Goal: Transaction & Acquisition: Purchase product/service

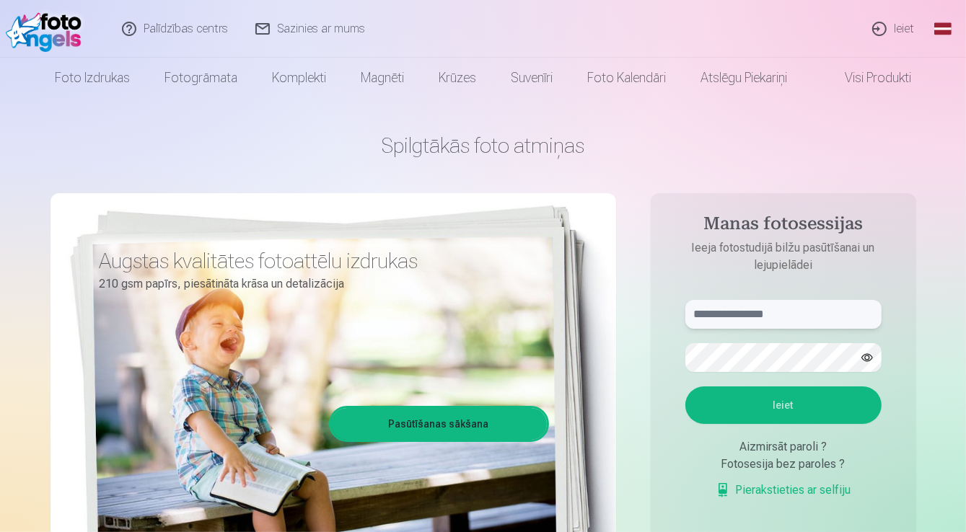
click at [724, 311] on input "text" at bounding box center [783, 314] width 196 height 29
type input "**********"
click at [808, 407] on button "Ieiet" at bounding box center [783, 406] width 196 height 38
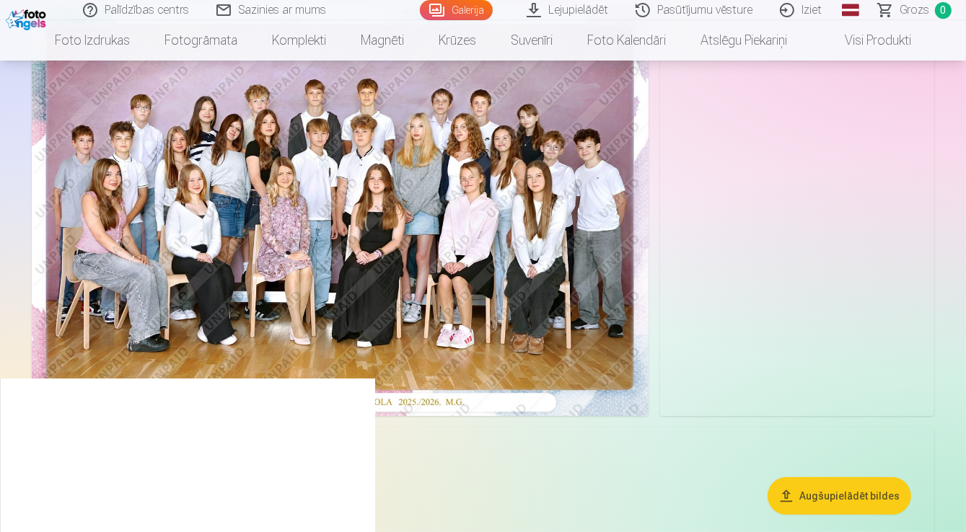
scroll to position [58, 0]
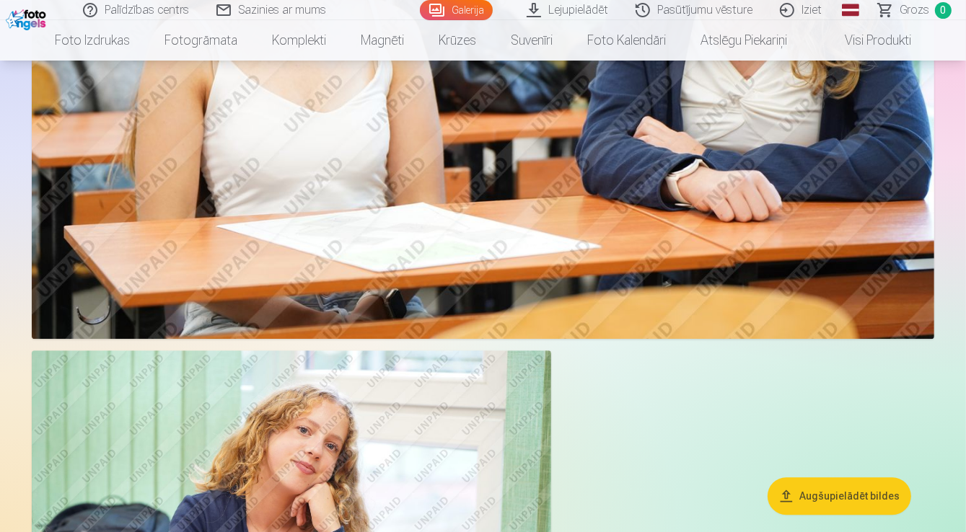
click at [848, 504] on button "Augšupielādēt bildes" at bounding box center [839, 496] width 144 height 38
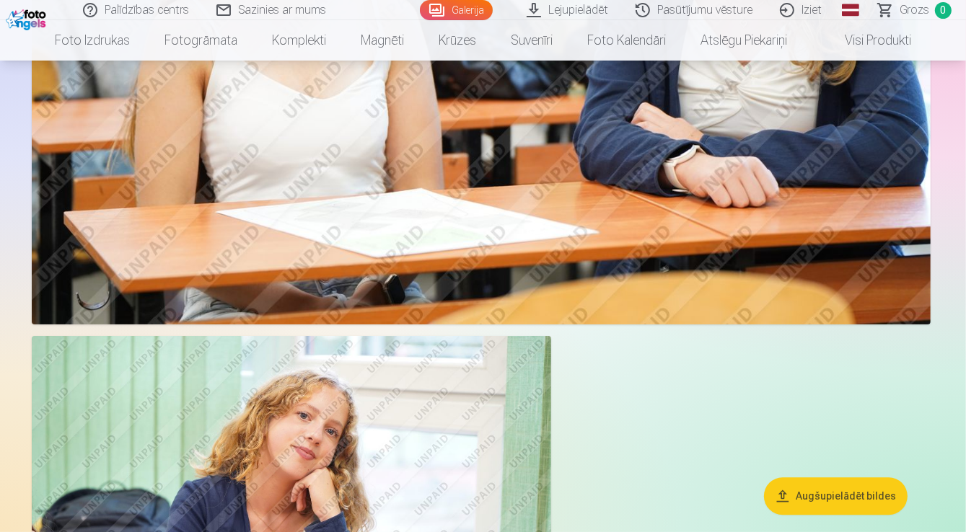
scroll to position [3474, 0]
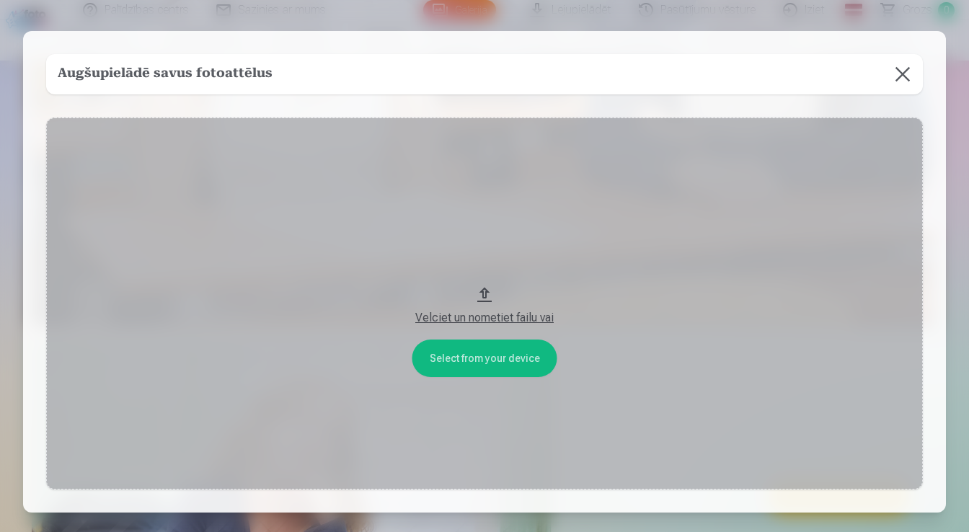
click at [900, 77] on button at bounding box center [903, 74] width 40 height 40
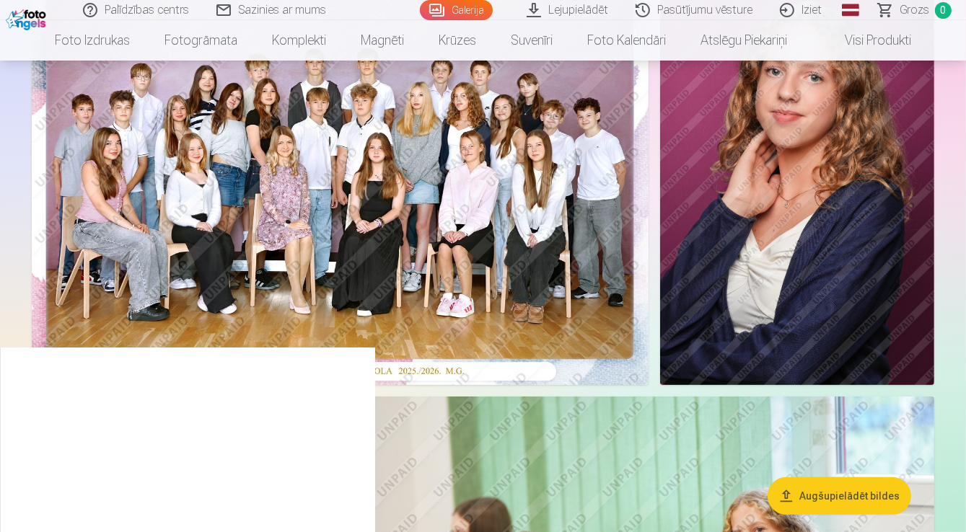
scroll to position [0, 0]
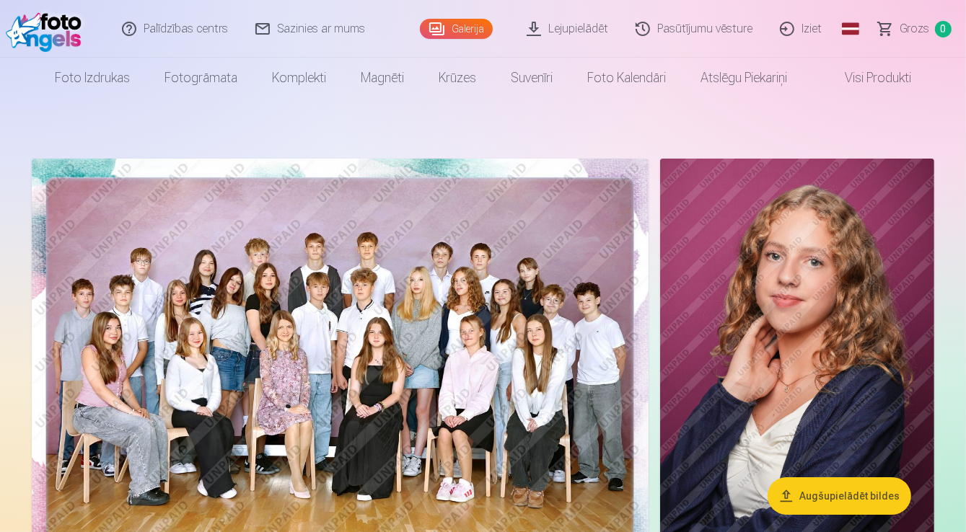
click at [260, 225] on img at bounding box center [340, 364] width 617 height 411
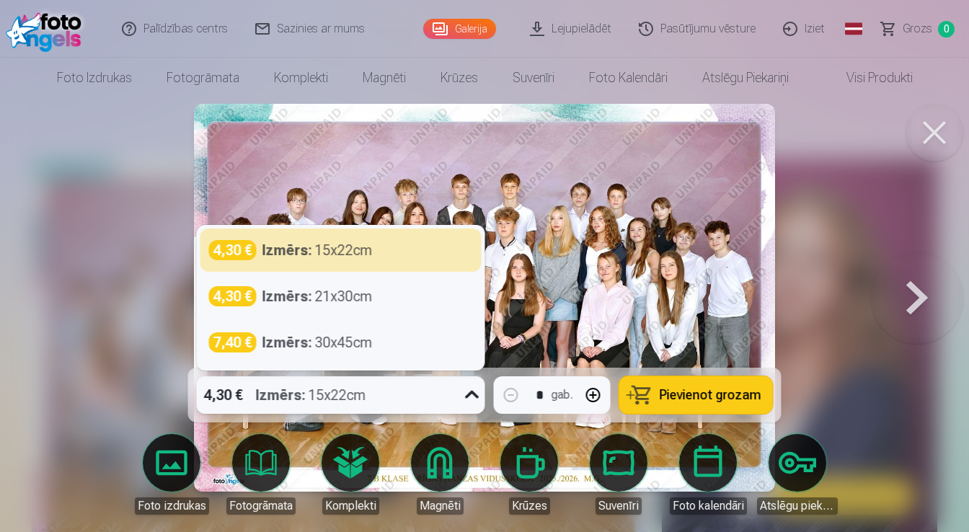
click at [473, 397] on icon at bounding box center [472, 395] width 23 height 23
click at [473, 396] on icon at bounding box center [472, 395] width 23 height 23
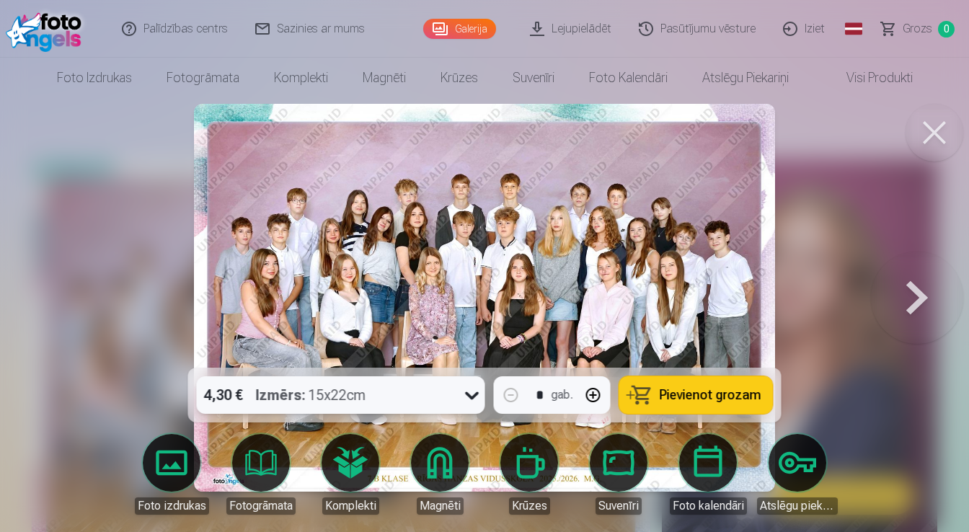
click at [697, 393] on span "Pievienot grozam" at bounding box center [711, 395] width 102 height 13
click at [938, 136] on button at bounding box center [935, 133] width 58 height 58
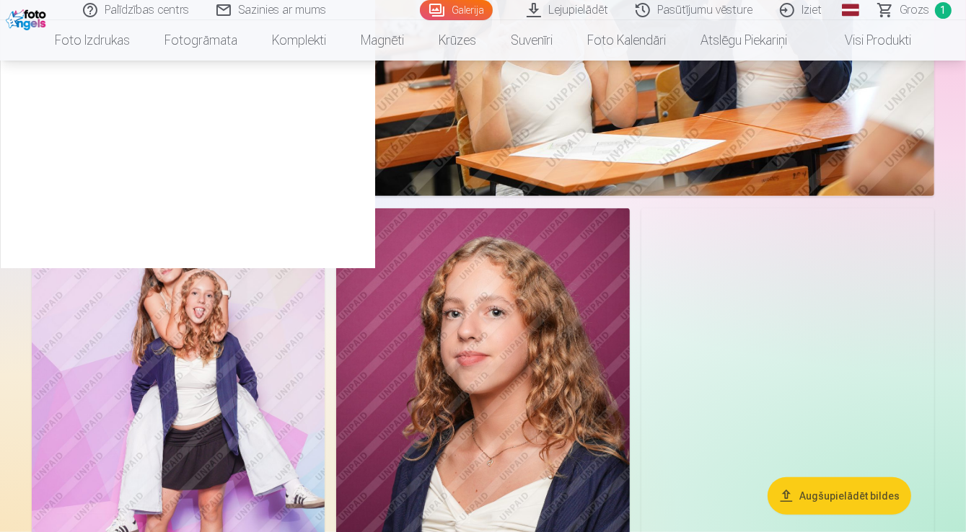
scroll to position [808, 0]
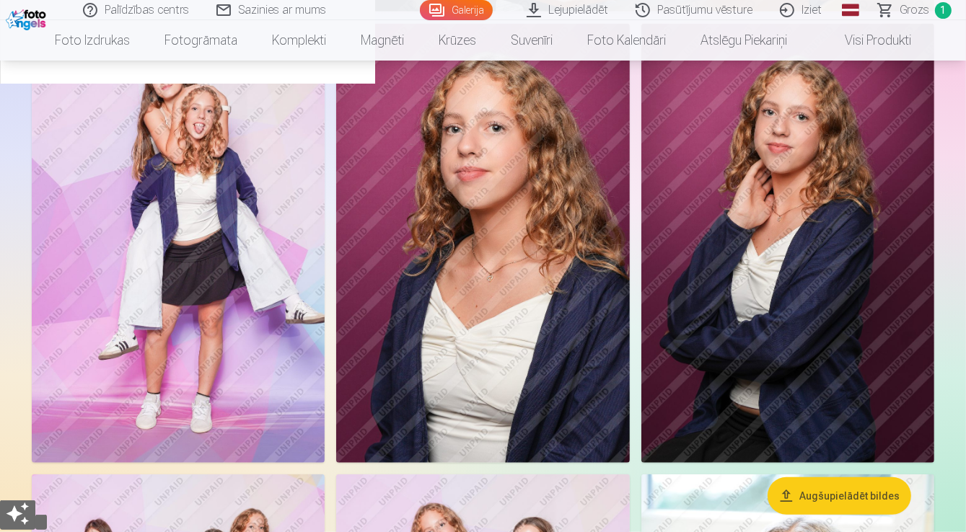
click at [234, 314] on img at bounding box center [178, 244] width 293 height 440
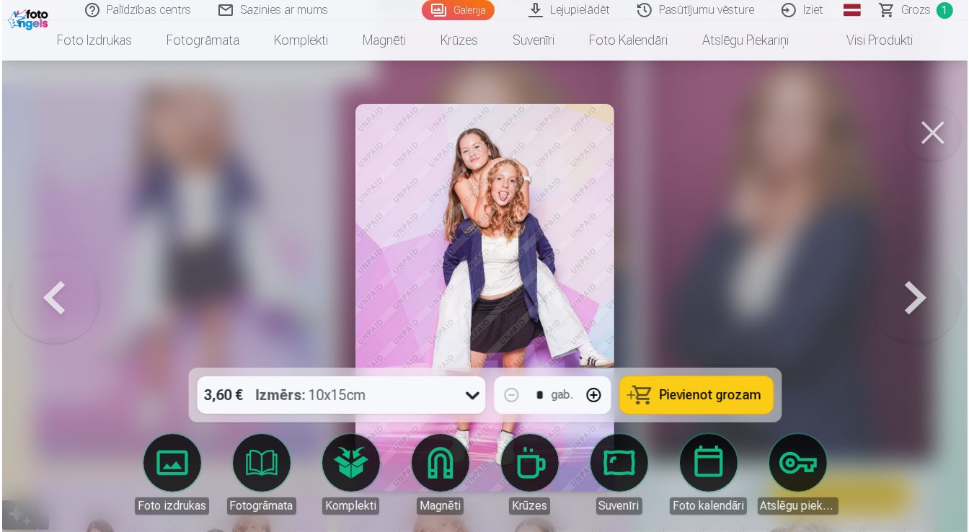
scroll to position [982, 0]
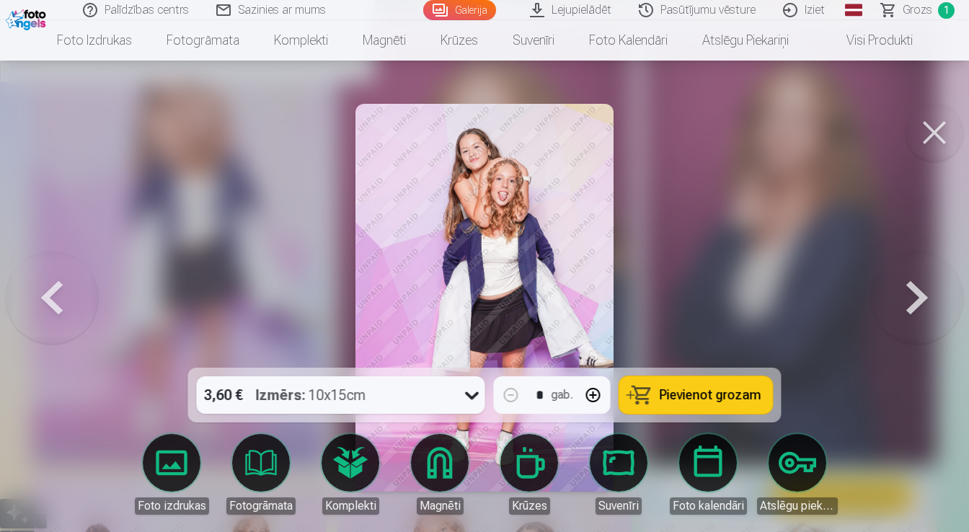
click at [473, 395] on icon at bounding box center [472, 395] width 23 height 23
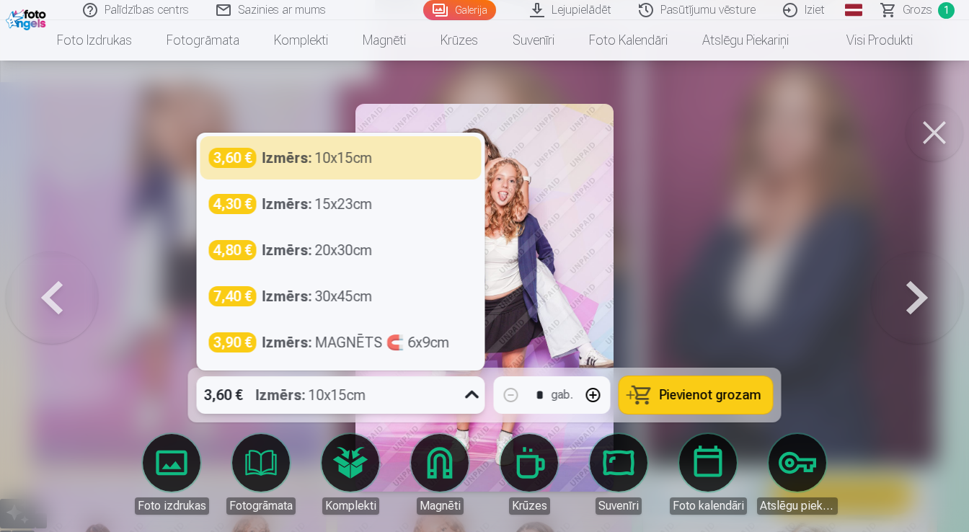
click at [473, 395] on icon at bounding box center [472, 395] width 23 height 23
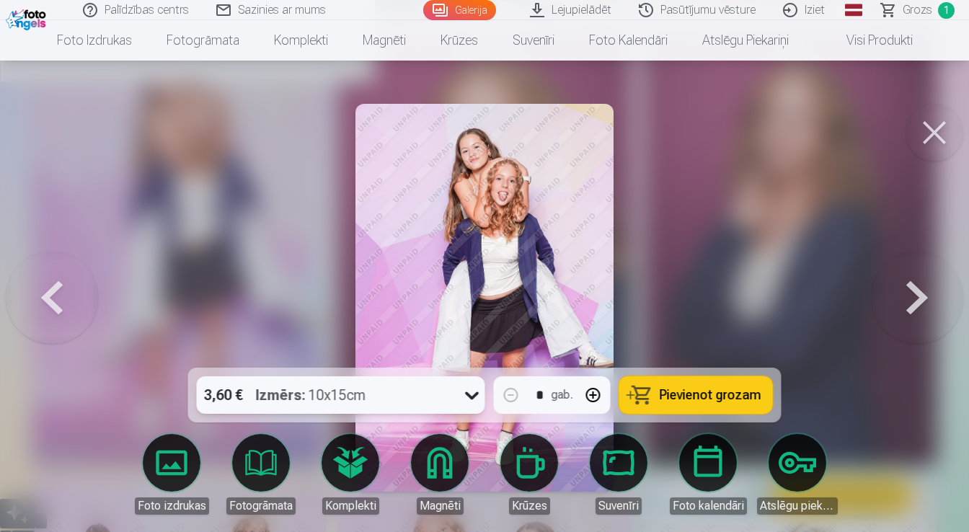
click at [683, 400] on span "Pievienot grozam" at bounding box center [711, 395] width 102 height 13
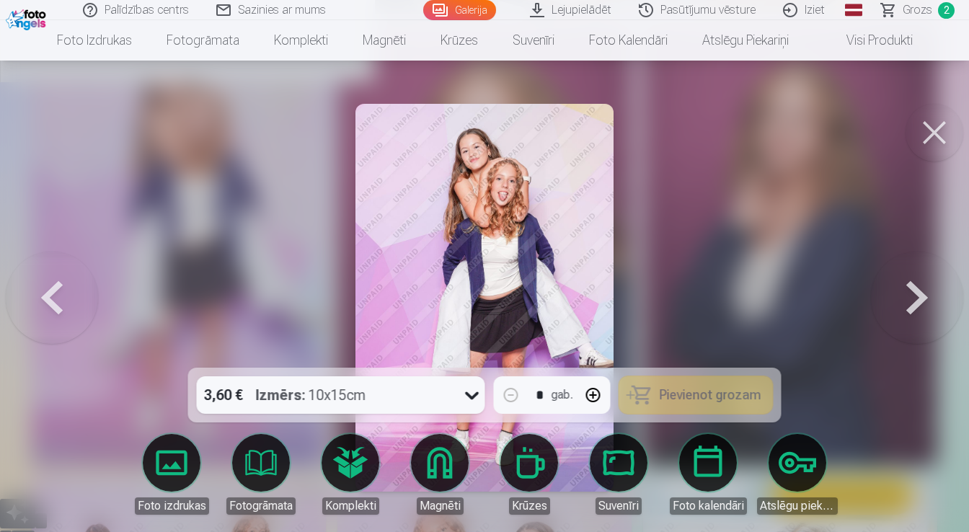
click at [935, 130] on button at bounding box center [935, 133] width 58 height 58
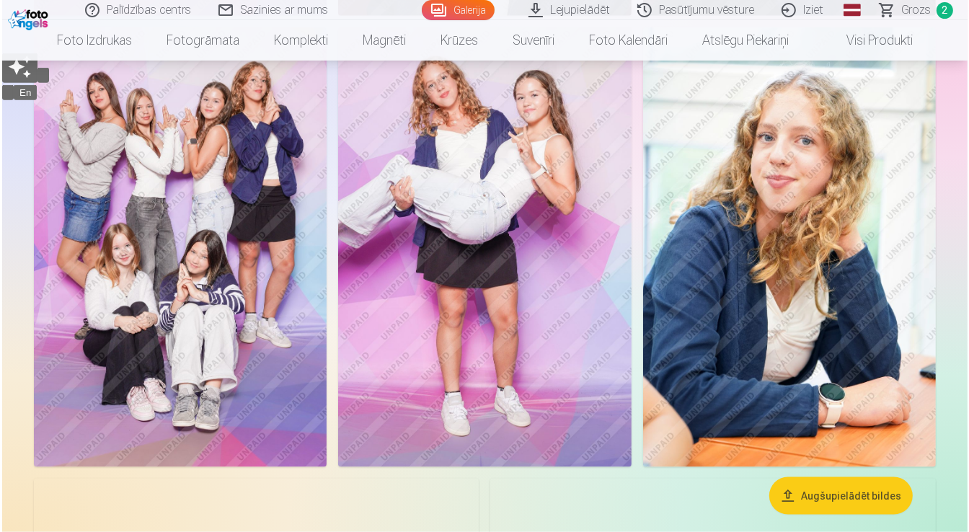
scroll to position [1500, 0]
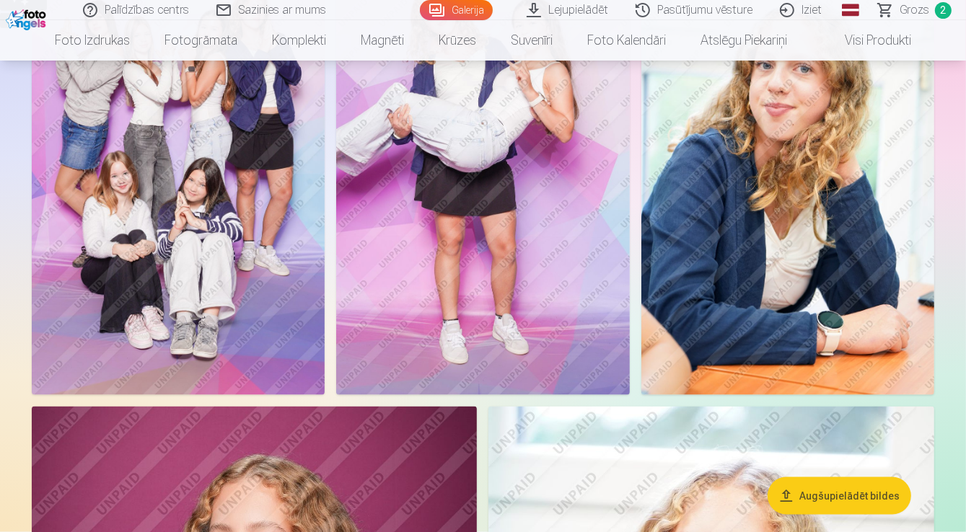
click at [227, 305] on img at bounding box center [178, 175] width 293 height 440
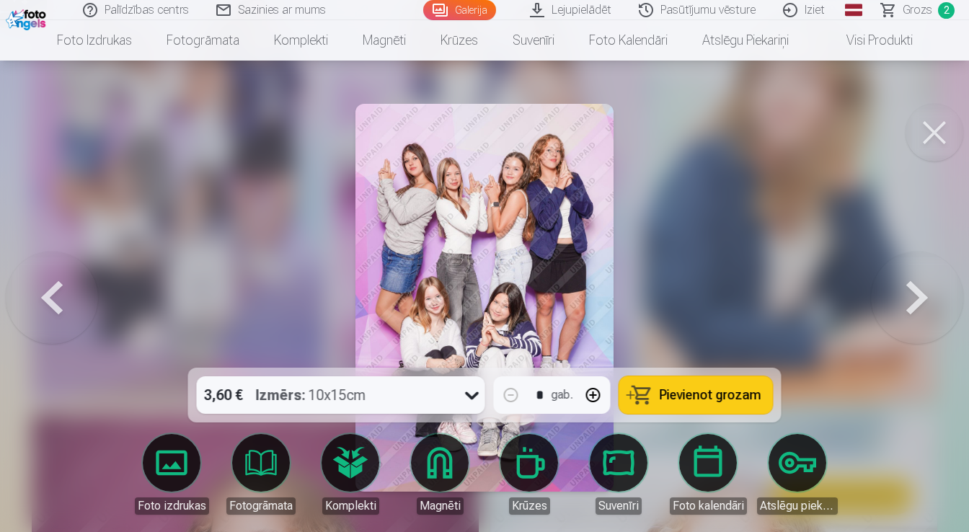
click at [731, 406] on button "Pievienot grozam" at bounding box center [697, 395] width 154 height 38
drag, startPoint x: 933, startPoint y: 130, endPoint x: 917, endPoint y: 143, distance: 20.5
click at [933, 130] on button at bounding box center [935, 133] width 58 height 58
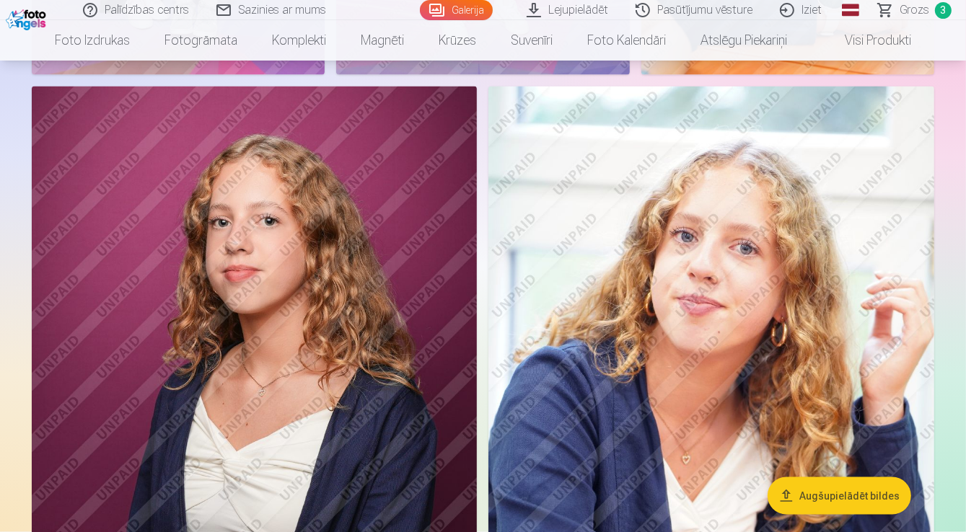
scroll to position [1725, 0]
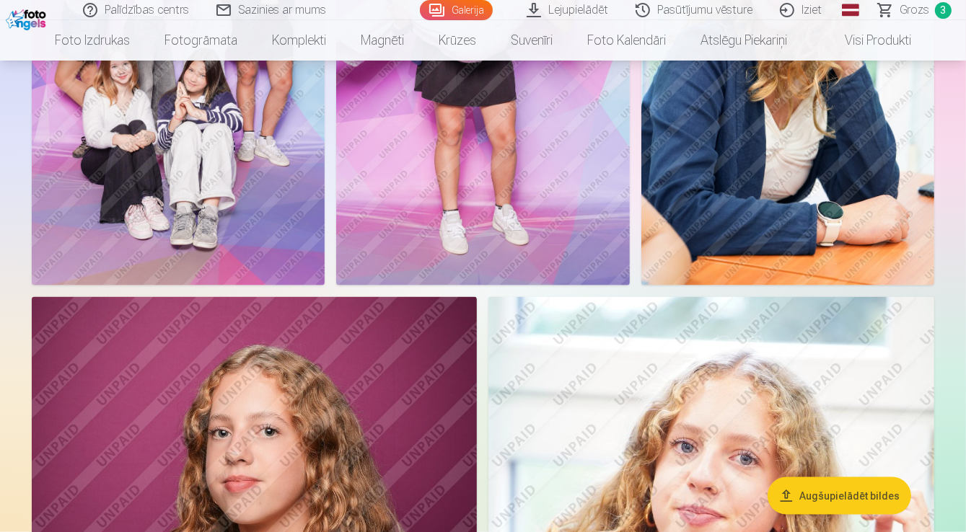
click at [845, 163] on img at bounding box center [787, 66] width 293 height 440
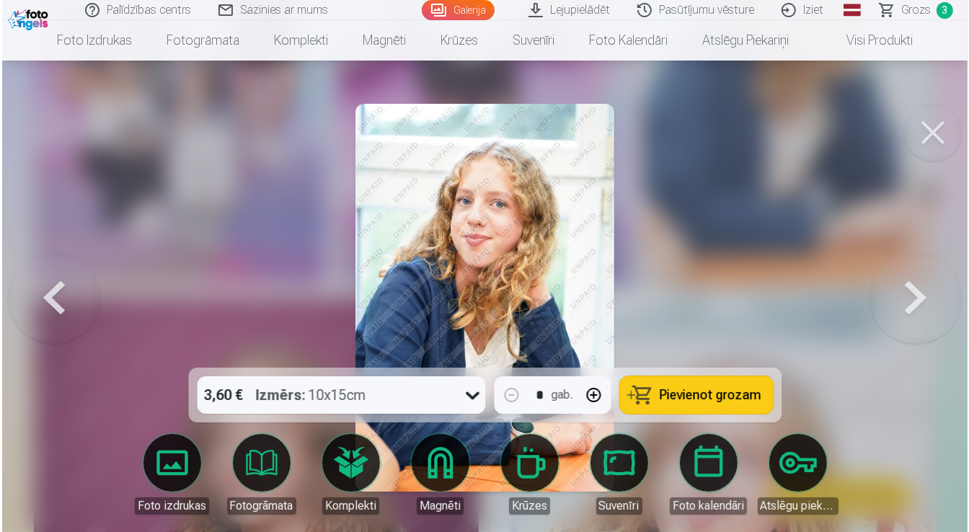
scroll to position [1616, 0]
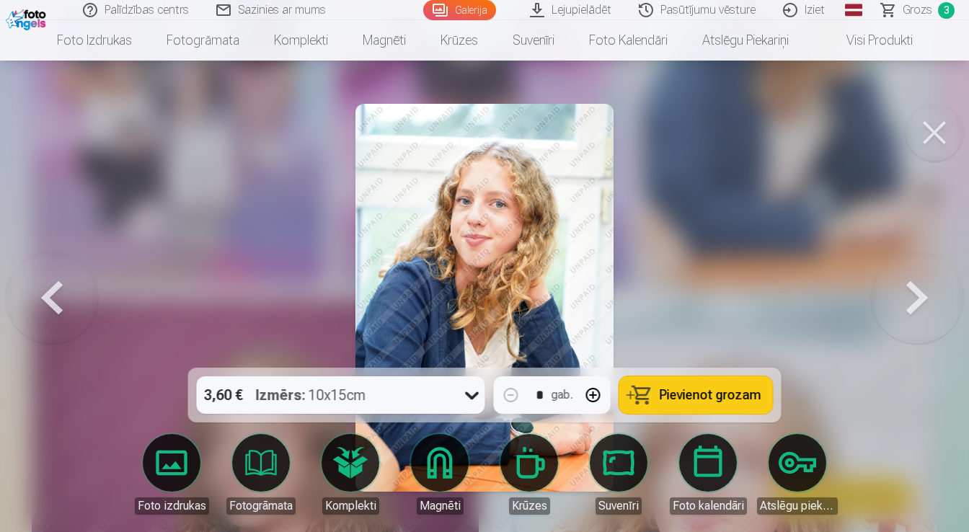
click at [695, 407] on button "Pievienot grozam" at bounding box center [697, 395] width 154 height 38
click at [931, 131] on button at bounding box center [935, 133] width 58 height 58
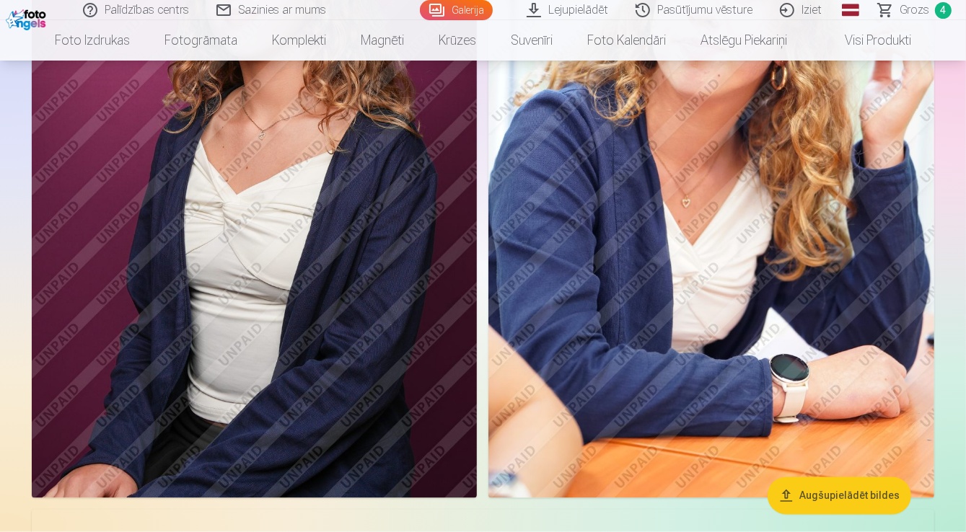
scroll to position [1789, 0]
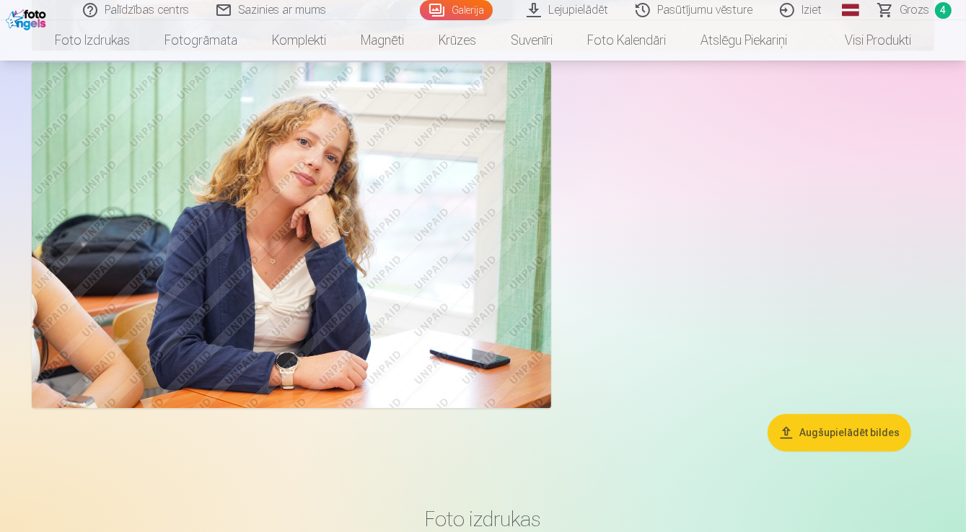
click at [265, 269] on img at bounding box center [291, 235] width 519 height 346
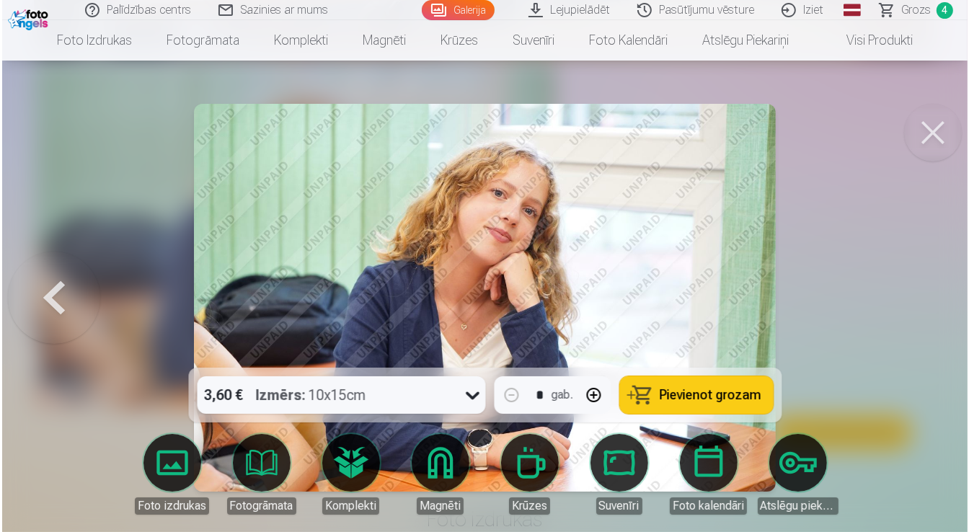
scroll to position [3762, 0]
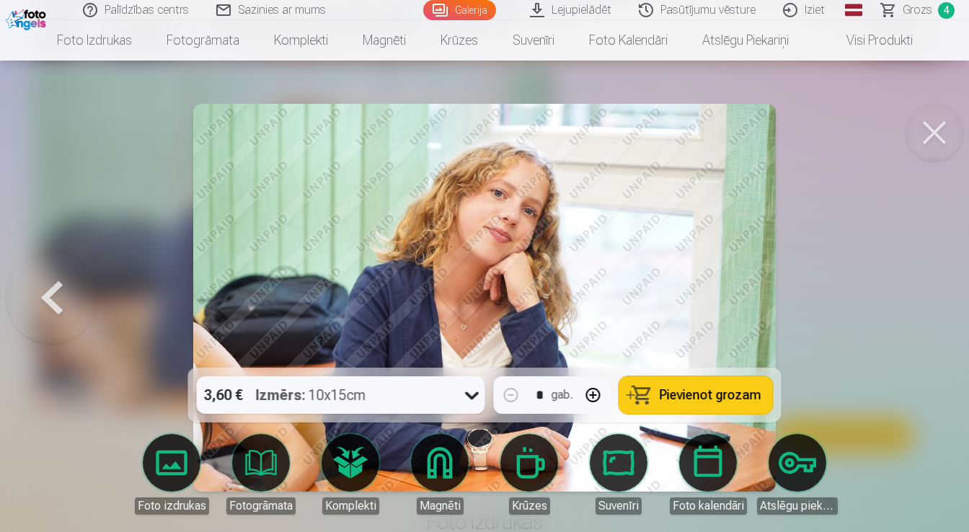
click at [942, 129] on button at bounding box center [935, 133] width 58 height 58
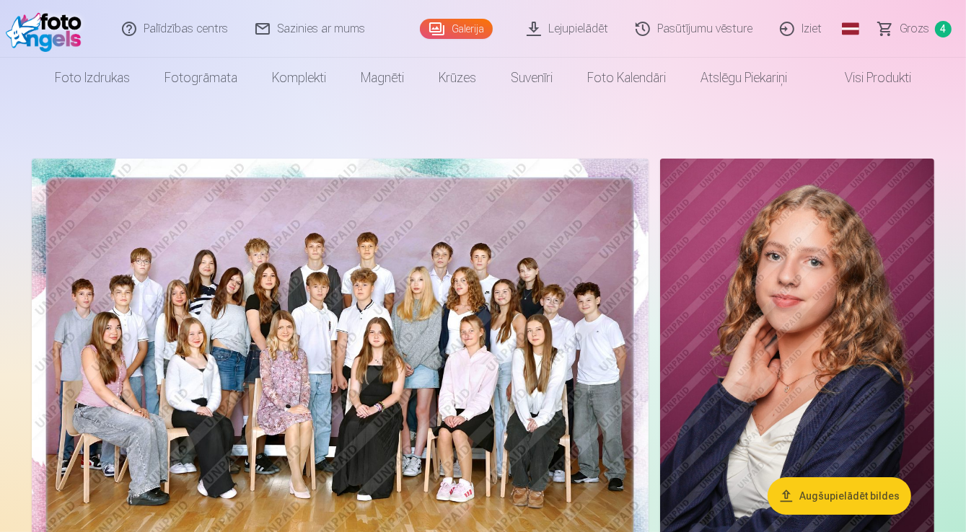
click at [799, 364] on img at bounding box center [797, 364] width 274 height 411
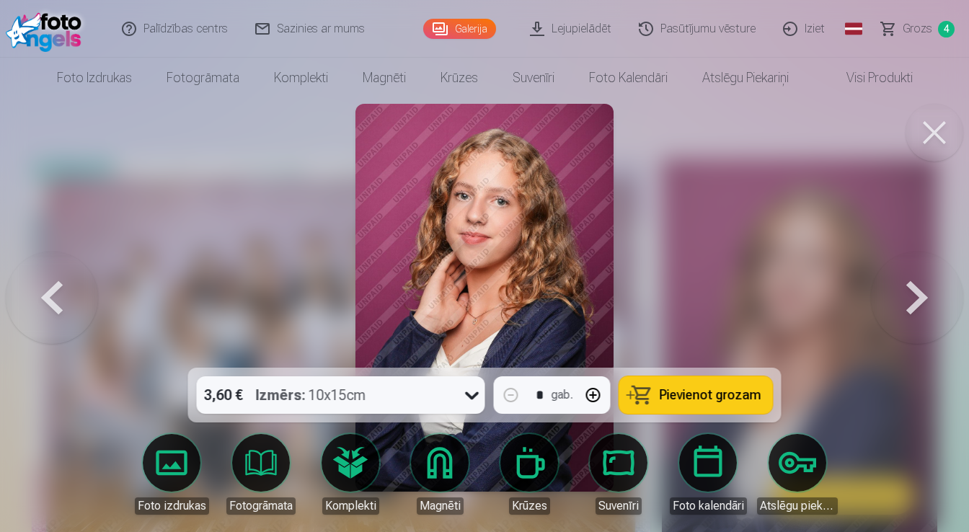
click at [732, 395] on span "Pievienot grozam" at bounding box center [711, 395] width 102 height 13
click at [920, 31] on span "Grozs" at bounding box center [918, 28] width 30 height 17
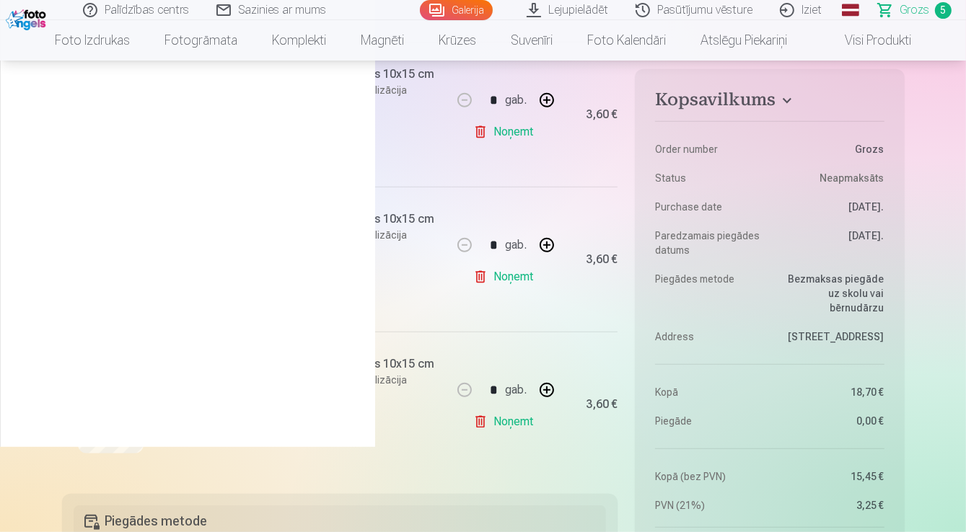
scroll to position [635, 0]
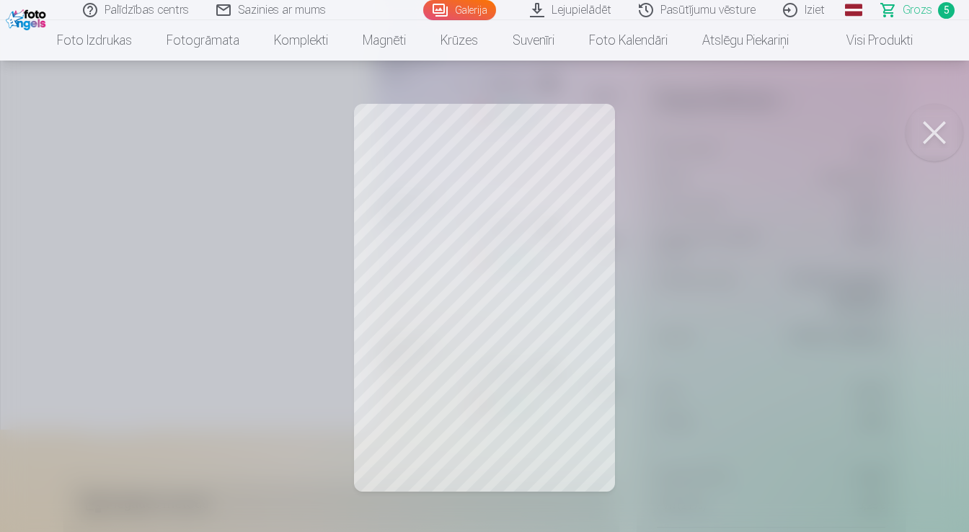
click at [935, 127] on button at bounding box center [935, 133] width 58 height 58
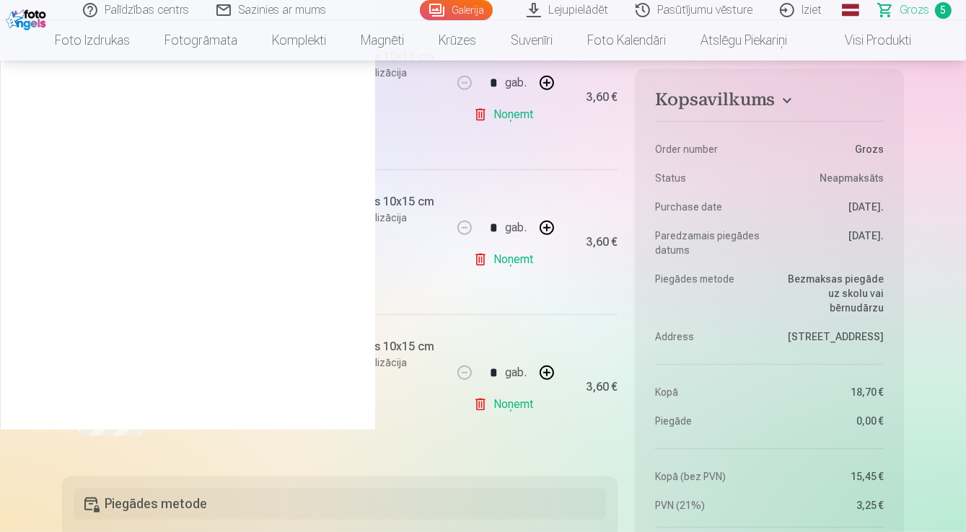
click at [520, 260] on link "Noņemt" at bounding box center [506, 259] width 66 height 29
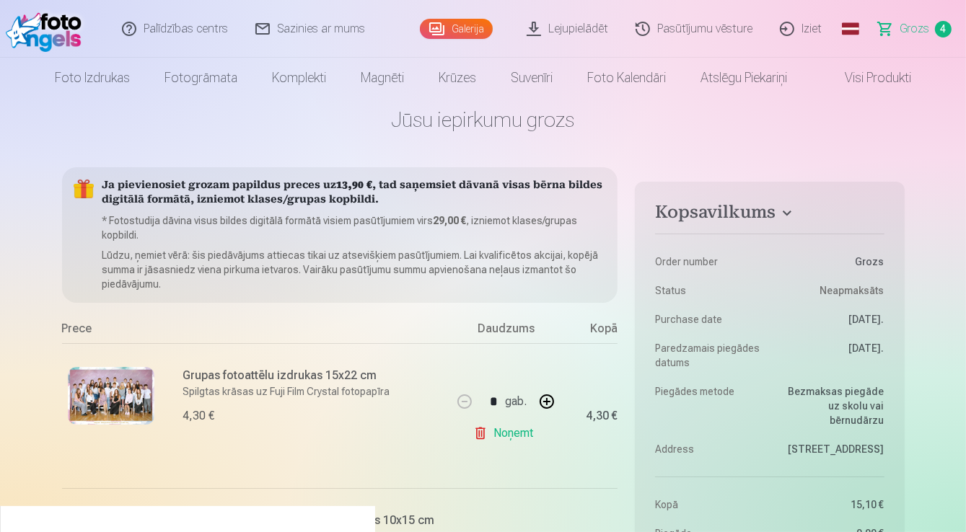
scroll to position [0, 0]
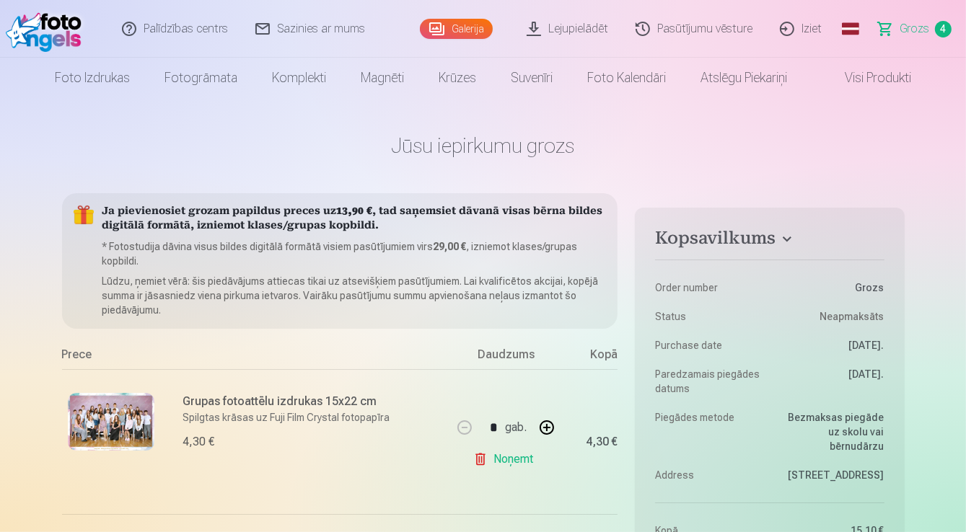
click at [57, 43] on img at bounding box center [47, 29] width 83 height 46
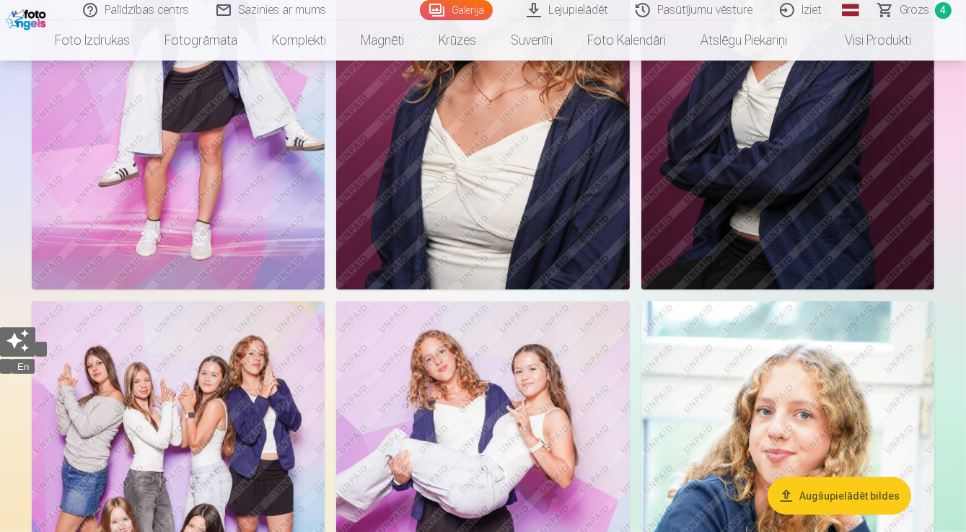
scroll to position [1500, 0]
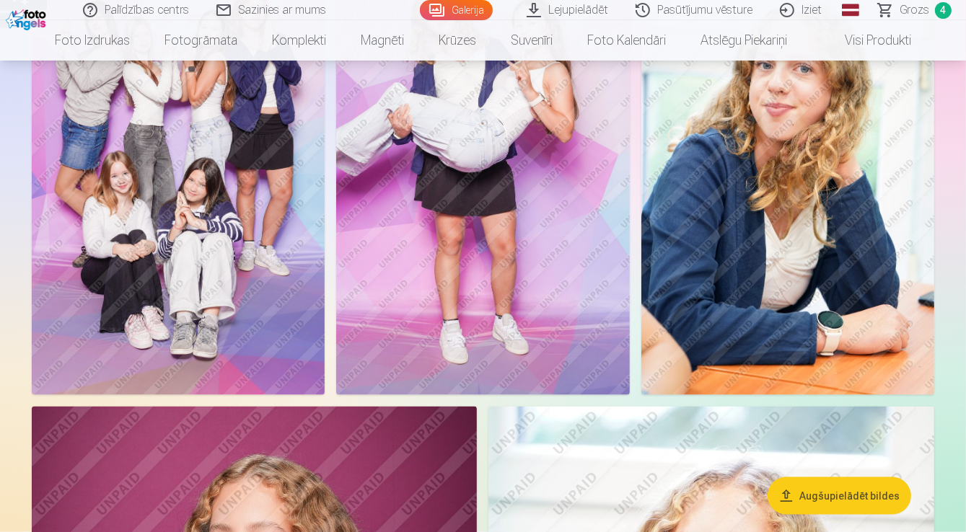
click at [836, 254] on img at bounding box center [787, 175] width 293 height 440
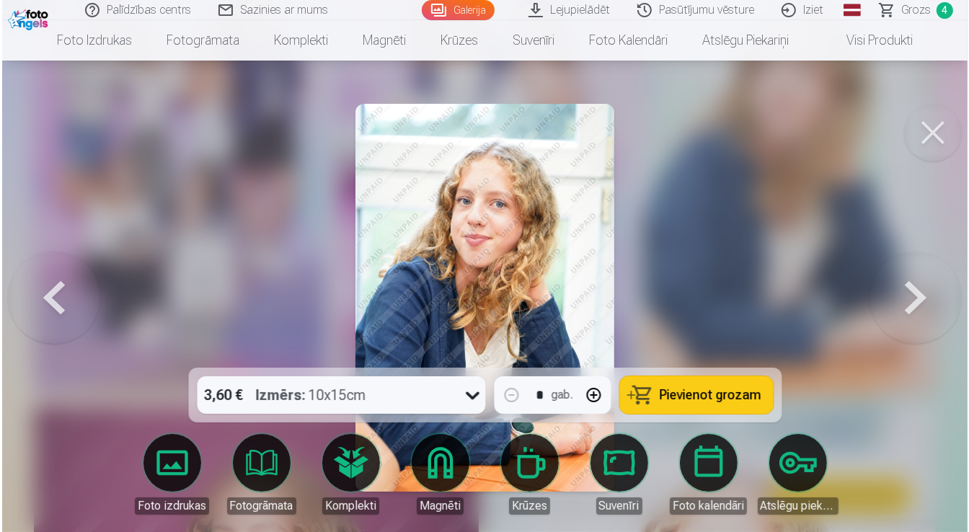
scroll to position [1505, 0]
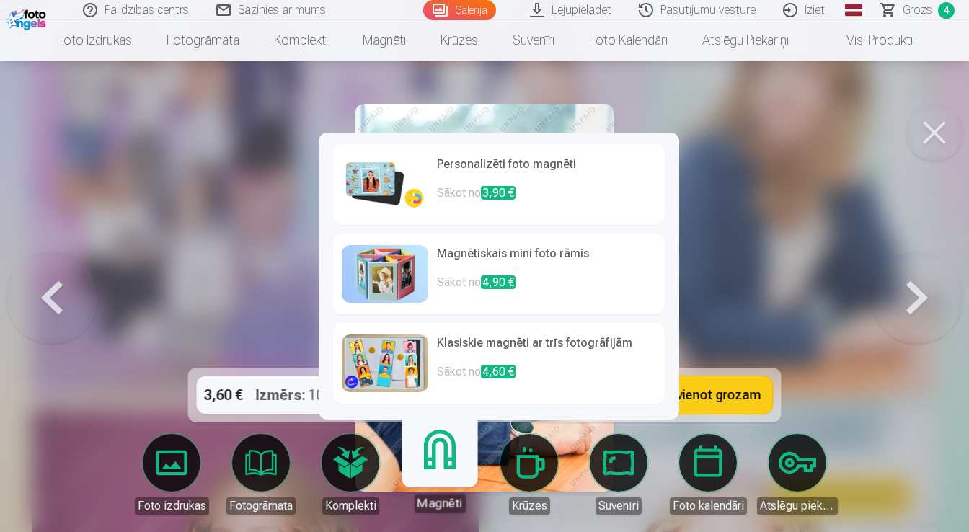
click at [444, 464] on link "Magnēti" at bounding box center [439, 468] width 89 height 89
click at [441, 462] on link "Magnēti" at bounding box center [439, 468] width 89 height 89
click at [446, 501] on div "Magnēti" at bounding box center [440, 503] width 52 height 19
click at [442, 462] on link "Magnēti" at bounding box center [439, 468] width 89 height 89
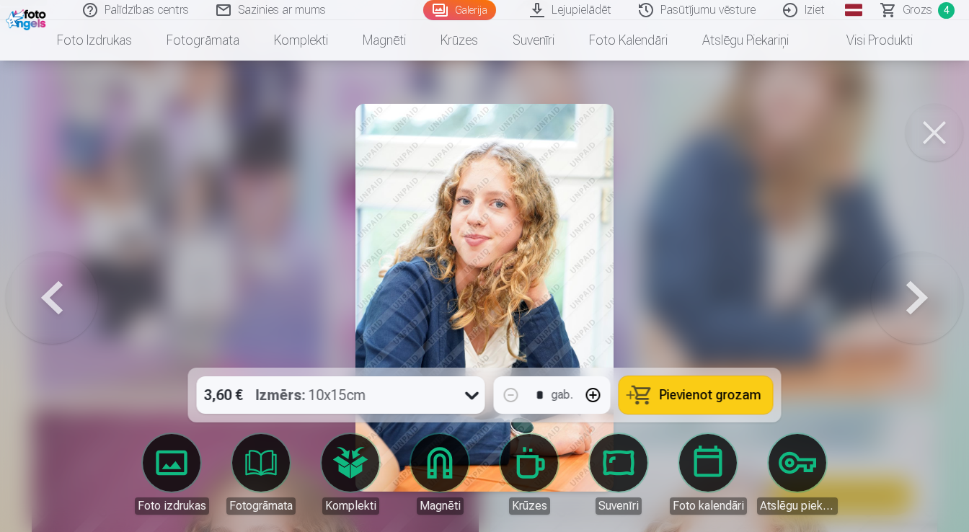
click at [758, 229] on div at bounding box center [484, 266] width 969 height 532
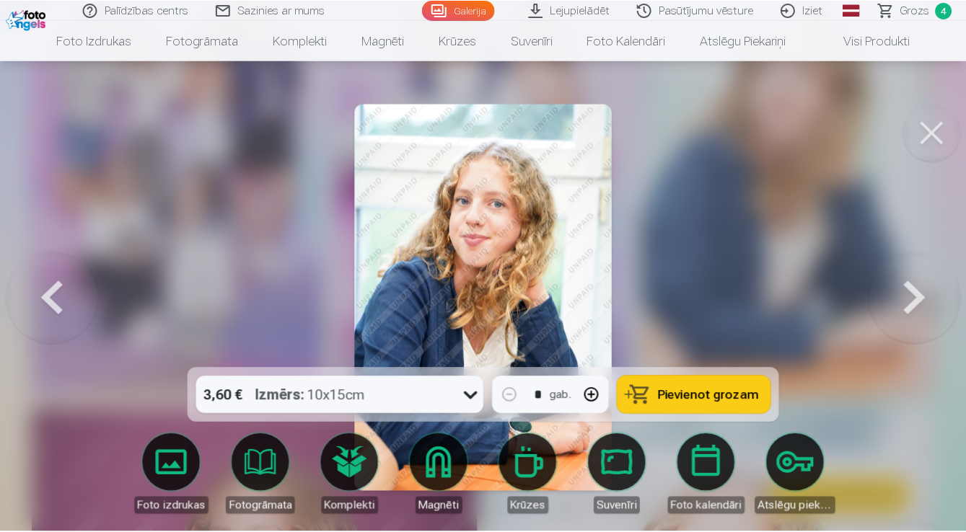
scroll to position [1500, 0]
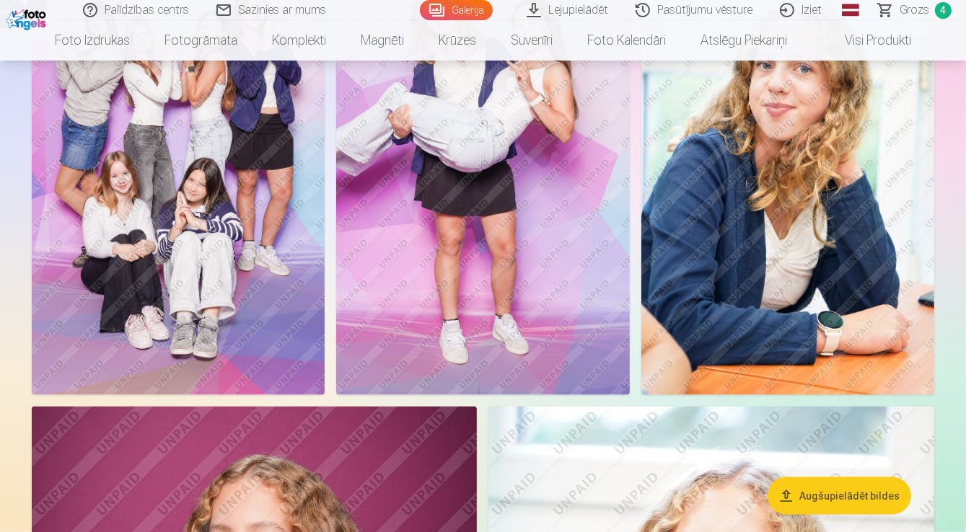
click at [750, 272] on img at bounding box center [787, 175] width 293 height 440
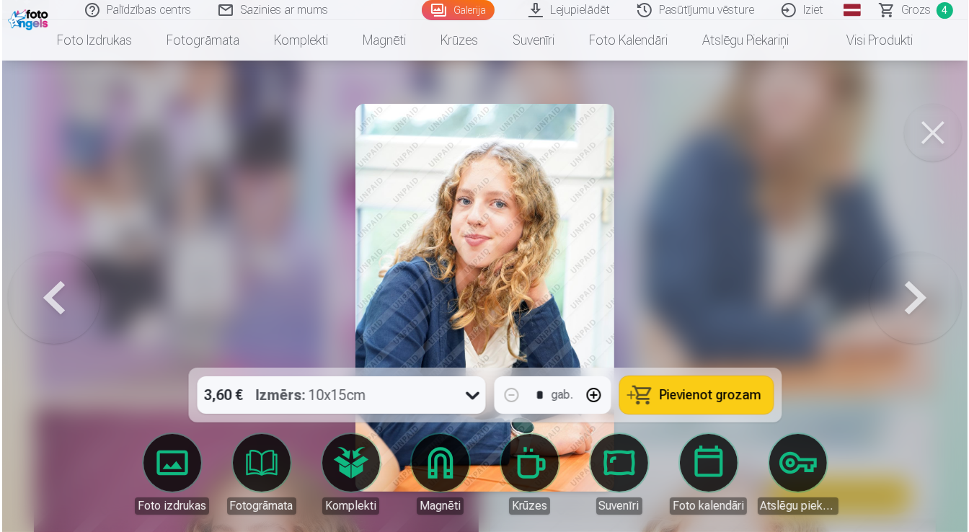
scroll to position [1505, 0]
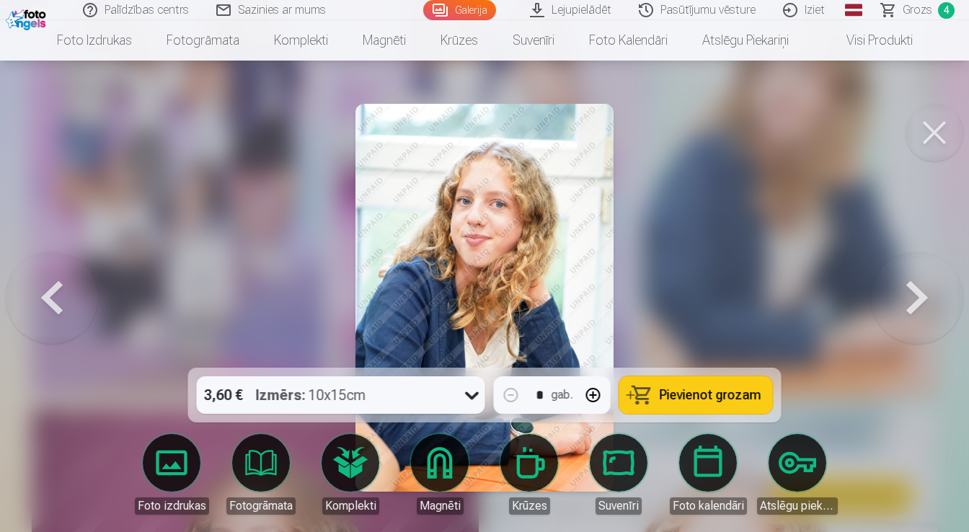
click at [467, 401] on icon at bounding box center [472, 395] width 23 height 23
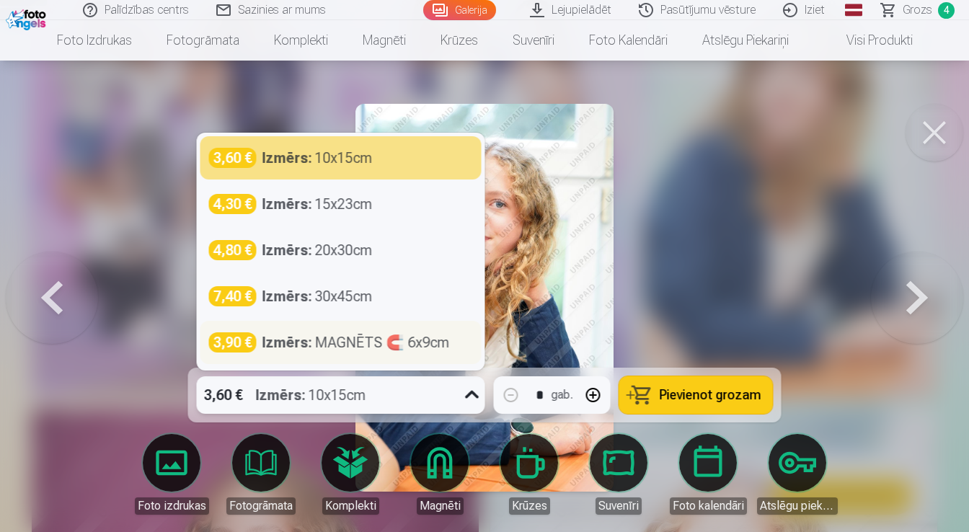
click at [317, 340] on div "Izmērs : MAGNĒTS 🧲 6x9cm" at bounding box center [357, 342] width 188 height 20
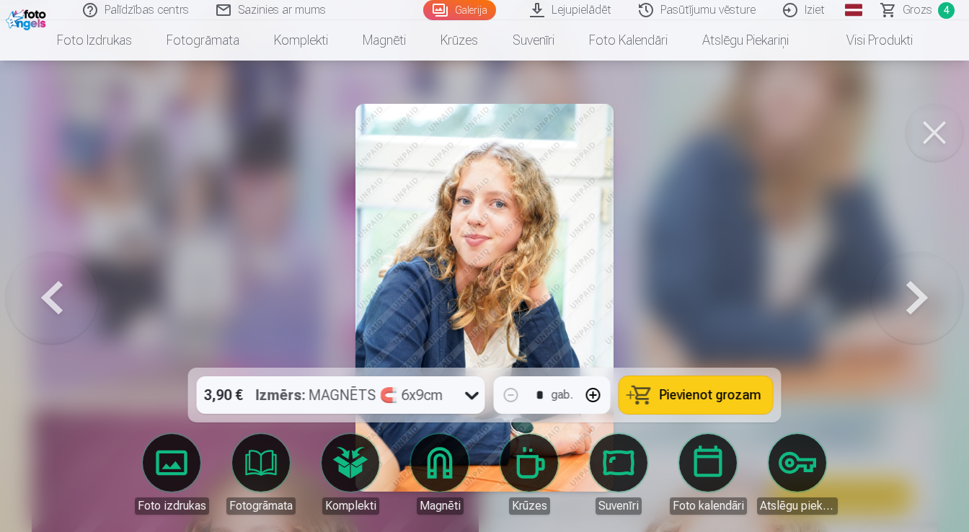
click at [719, 393] on span "Pievienot grozam" at bounding box center [711, 395] width 102 height 13
click at [913, 9] on span "Grozs" at bounding box center [918, 9] width 30 height 17
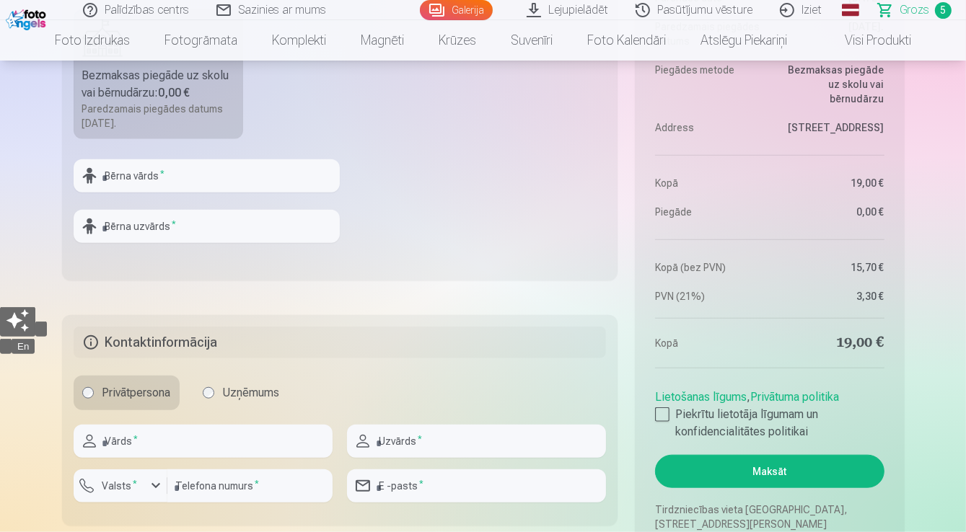
scroll to position [1096, 0]
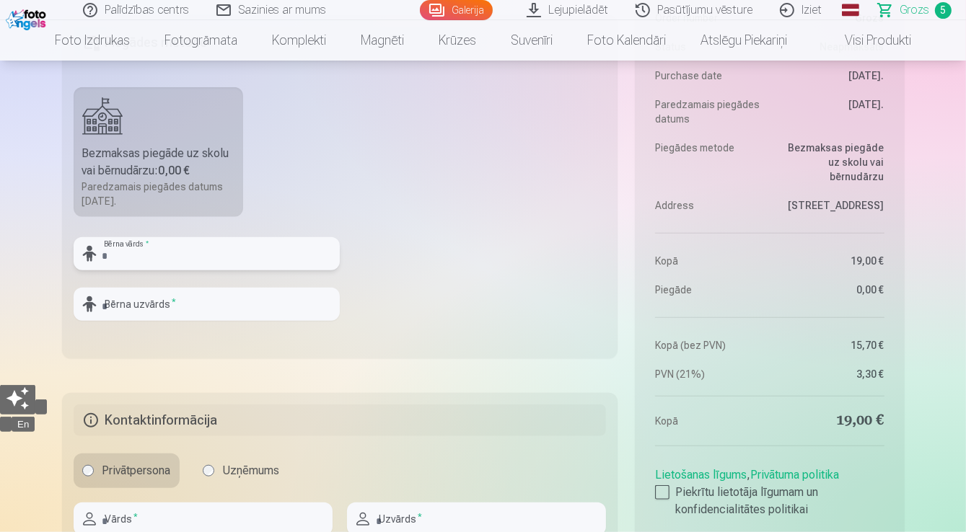
click at [153, 248] on input "text" at bounding box center [207, 253] width 266 height 33
type input "*"
type input "******"
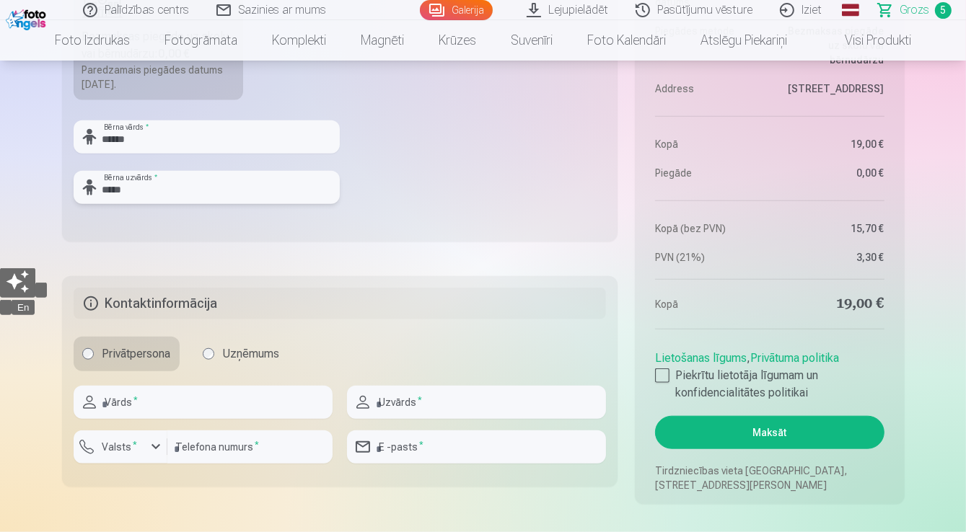
scroll to position [1327, 0]
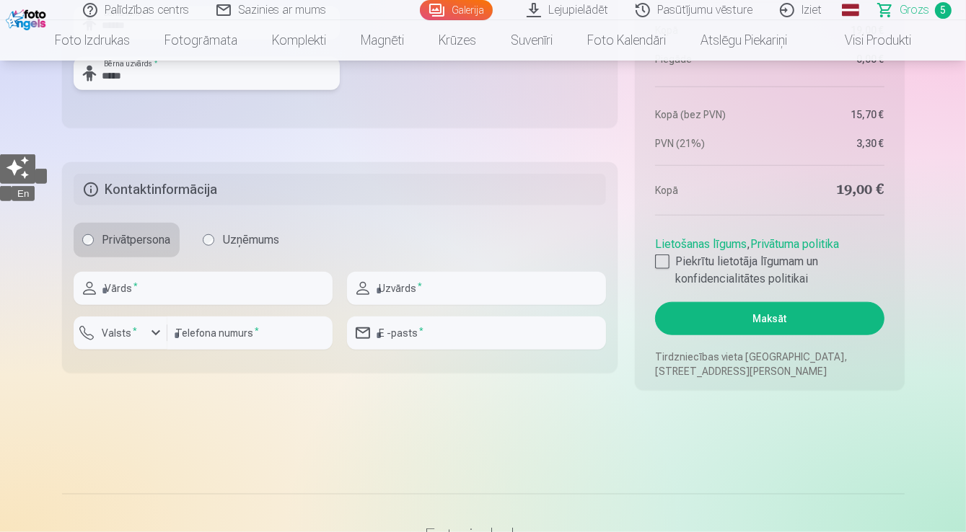
type input "*****"
click at [161, 280] on input "text" at bounding box center [203, 288] width 259 height 33
type input "****"
click at [426, 282] on input "text" at bounding box center [476, 288] width 259 height 33
type input "*****"
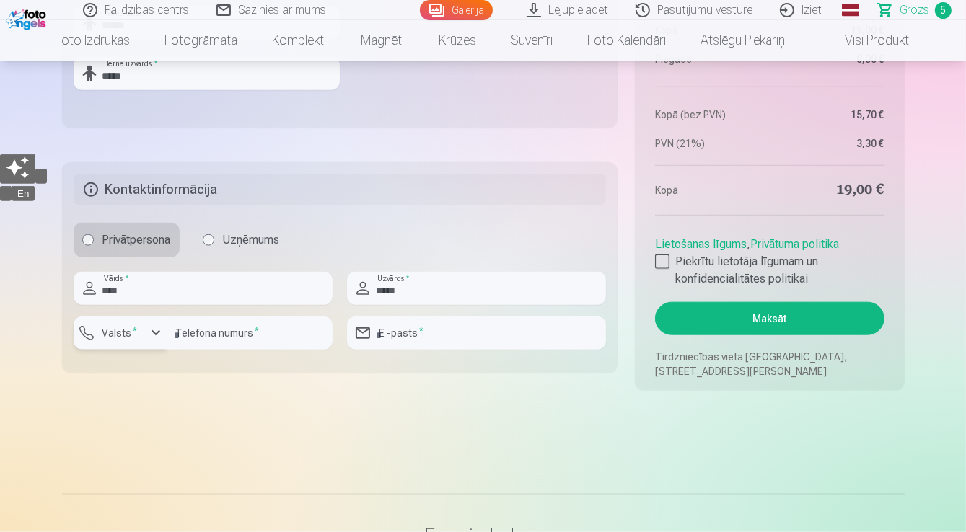
click at [148, 332] on div "button" at bounding box center [155, 333] width 17 height 17
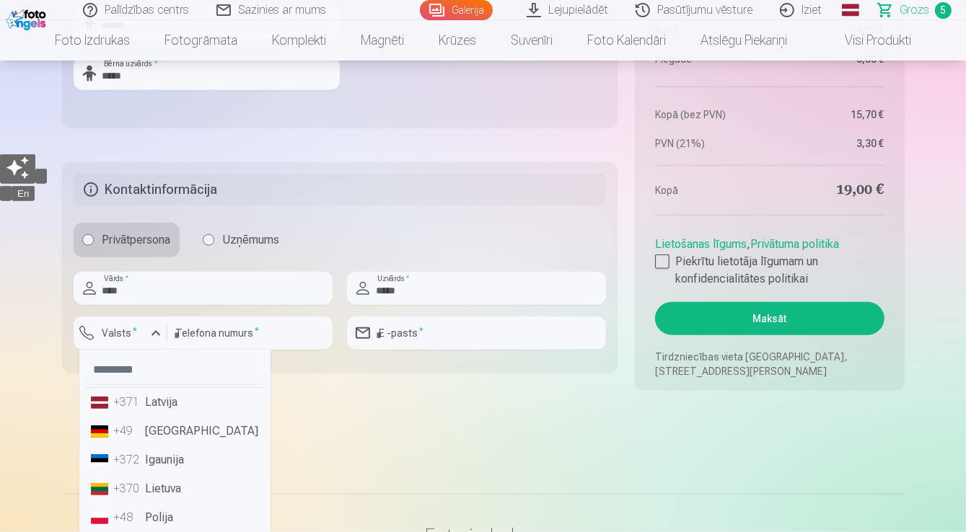
click at [162, 402] on li "+371 Latvija" at bounding box center [175, 402] width 180 height 29
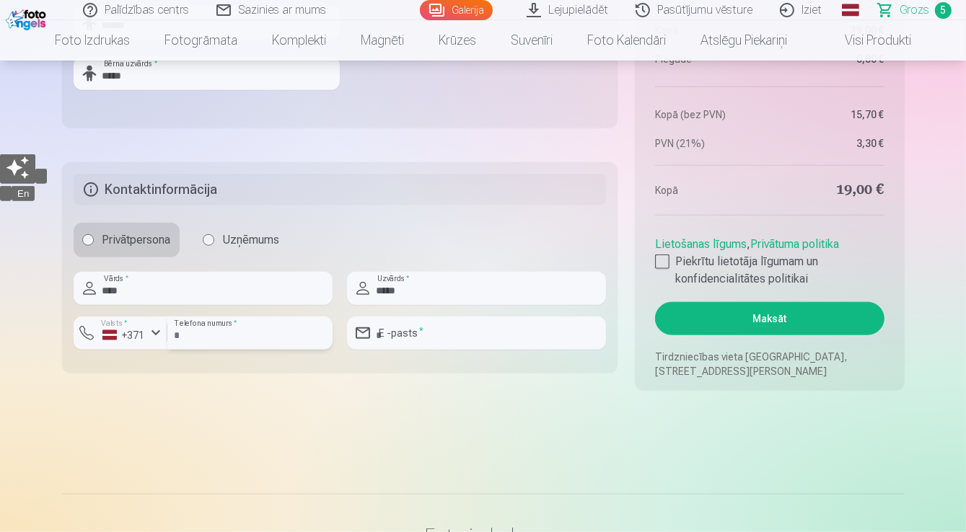
click at [203, 332] on input "number" at bounding box center [249, 333] width 165 height 33
type input "********"
click at [449, 328] on input "email" at bounding box center [476, 333] width 259 height 33
type input "**********"
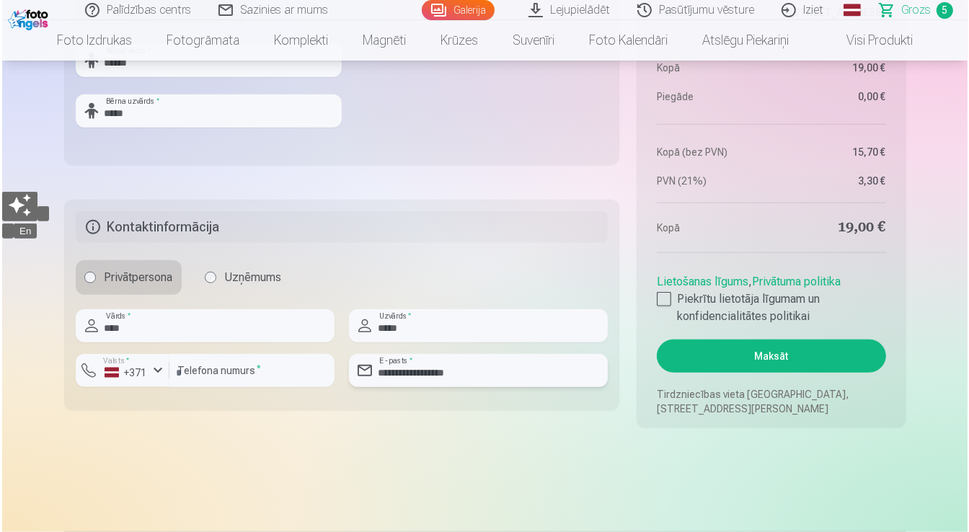
scroll to position [1212, 0]
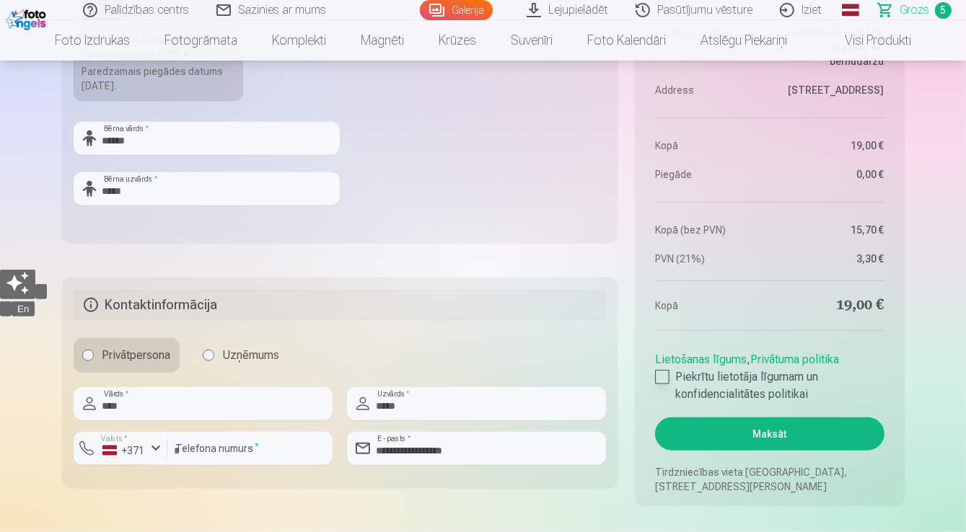
click at [661, 371] on div at bounding box center [662, 377] width 14 height 14
click at [756, 438] on button "Maksāt" at bounding box center [769, 434] width 229 height 33
